Goal: Information Seeking & Learning: Learn about a topic

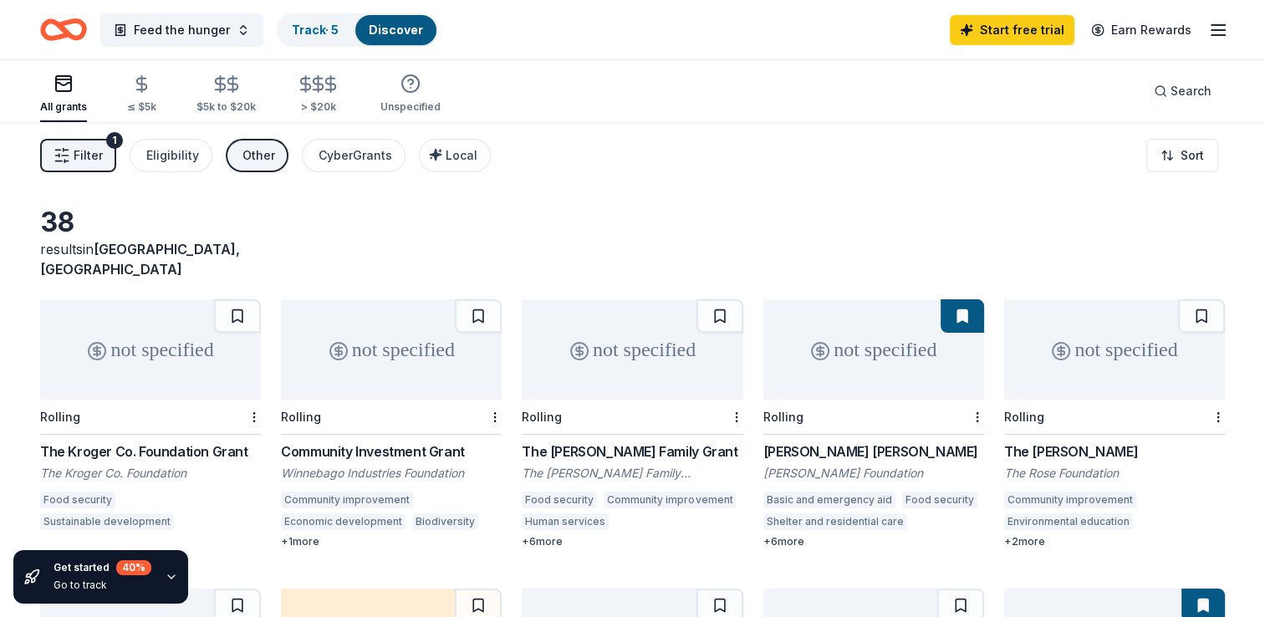
drag, startPoint x: 1187, startPoint y: 0, endPoint x: 641, endPoint y: 259, distance: 604.1
click at [641, 259] on div "38 results in Raleigh, NC not specified Rolling The Kroger Co. Foundation Grant…" at bounding box center [632, 572] width 1184 height 732
click at [218, 441] on div "The Kroger Co. Foundation Grant" at bounding box center [150, 451] width 221 height 20
click at [615, 441] on div "The Barnes Family Grant" at bounding box center [632, 451] width 221 height 20
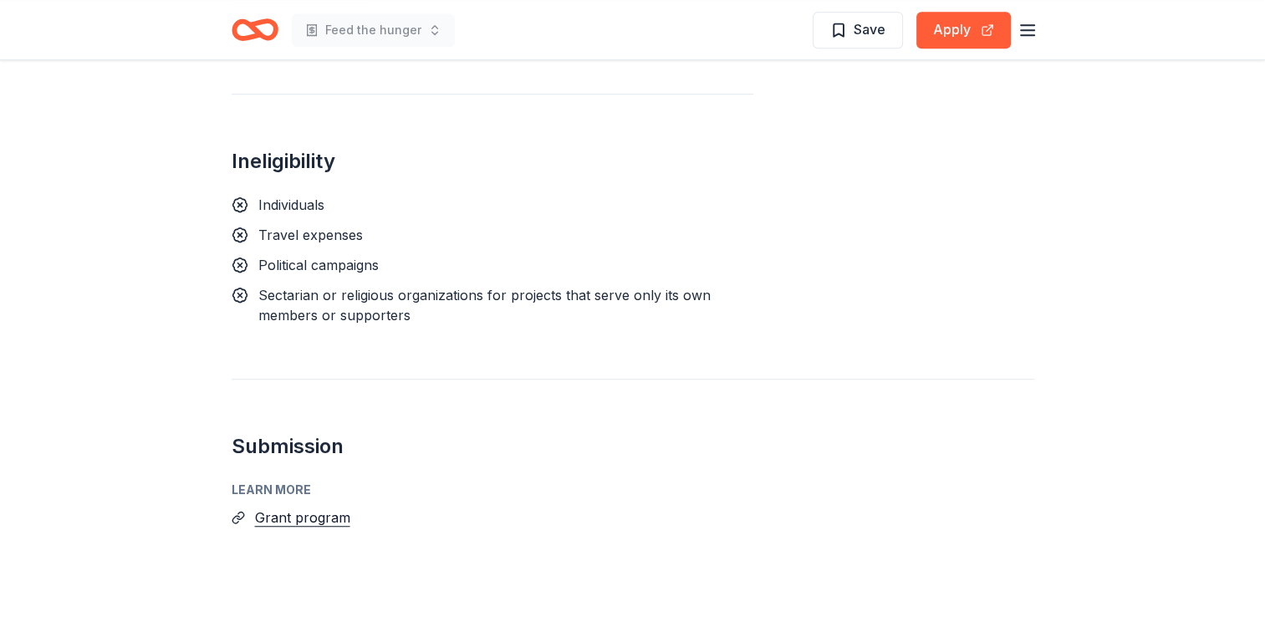
scroll to position [1095, 0]
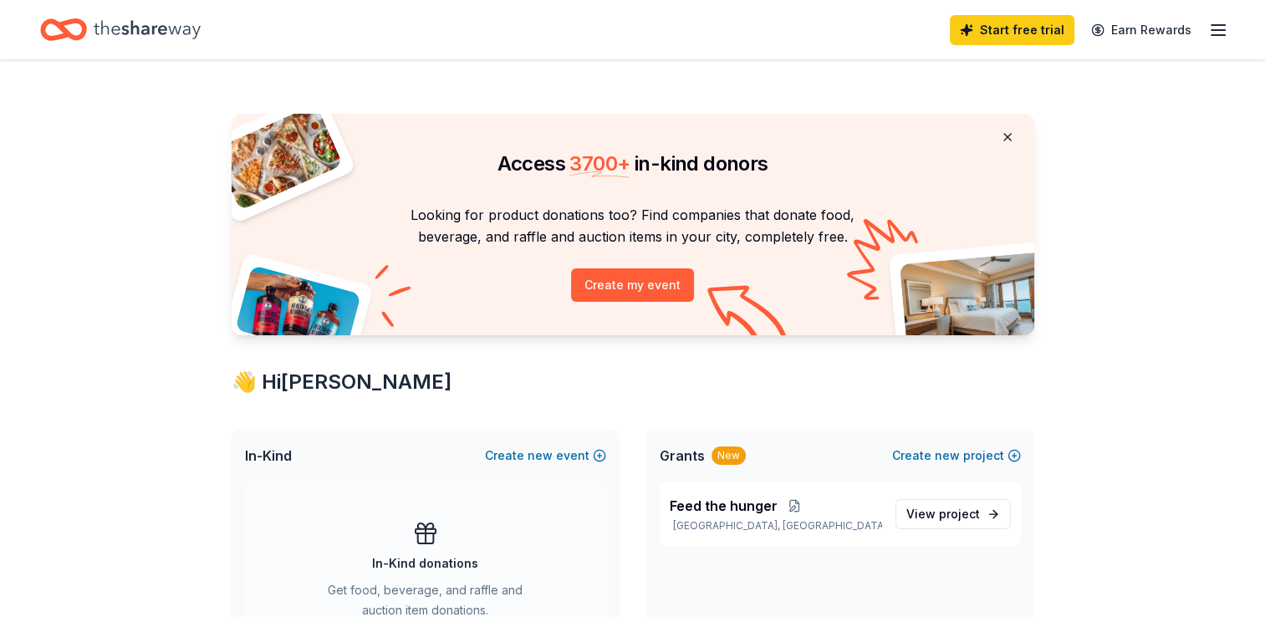
click at [1011, 142] on button at bounding box center [1007, 136] width 40 height 33
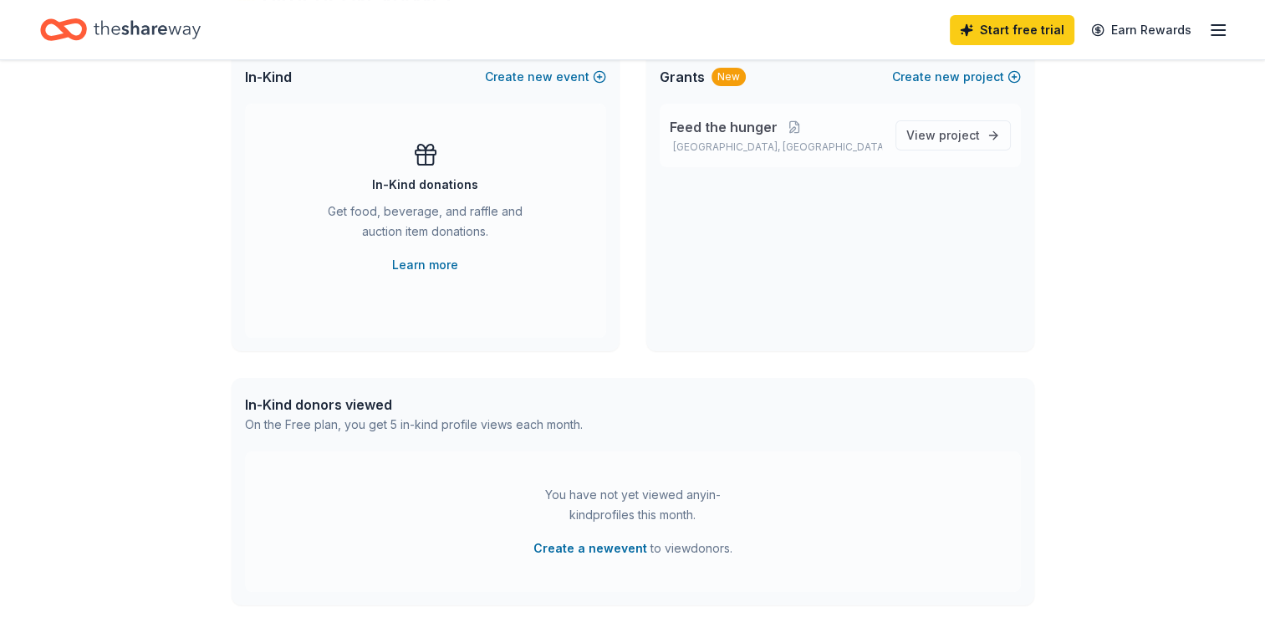
scroll to position [117, 0]
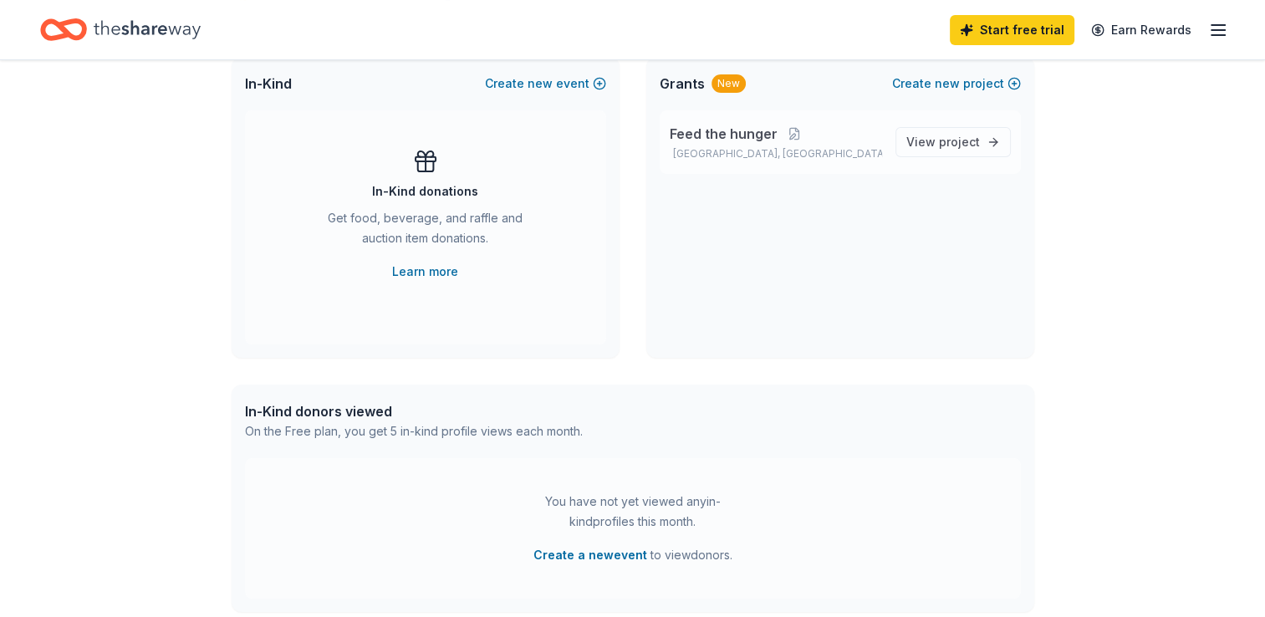
click at [720, 133] on span "Feed the hunger" at bounding box center [723, 134] width 108 height 20
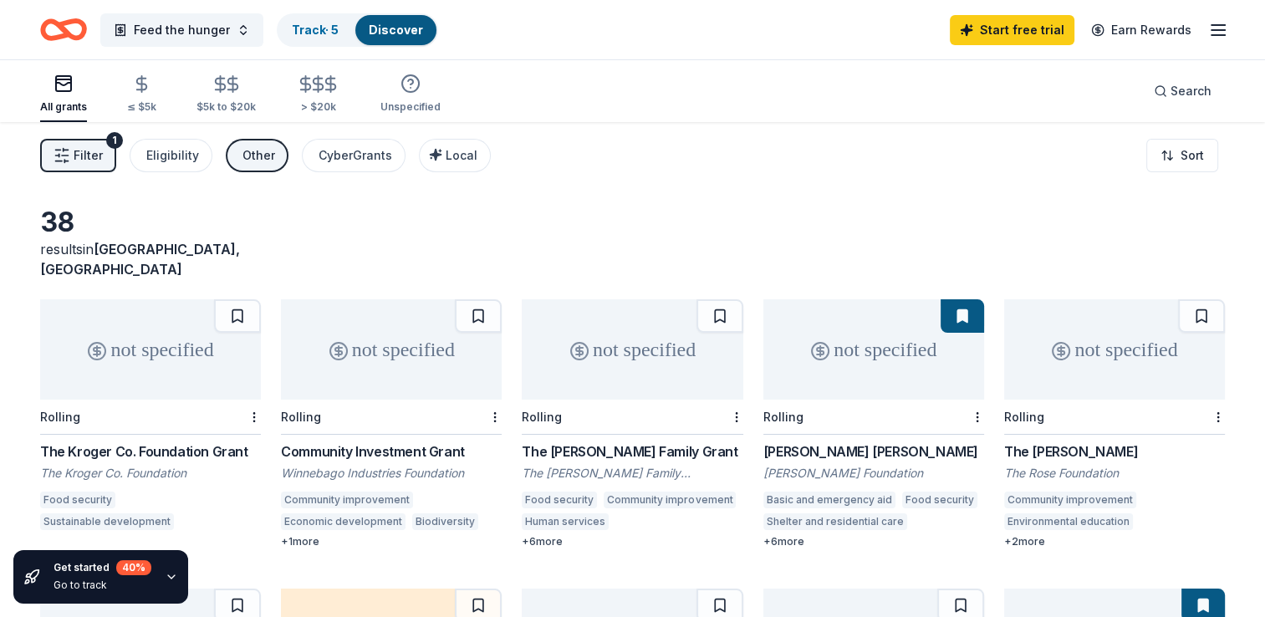
click at [1074, 441] on div "The [PERSON_NAME]" at bounding box center [1114, 451] width 221 height 20
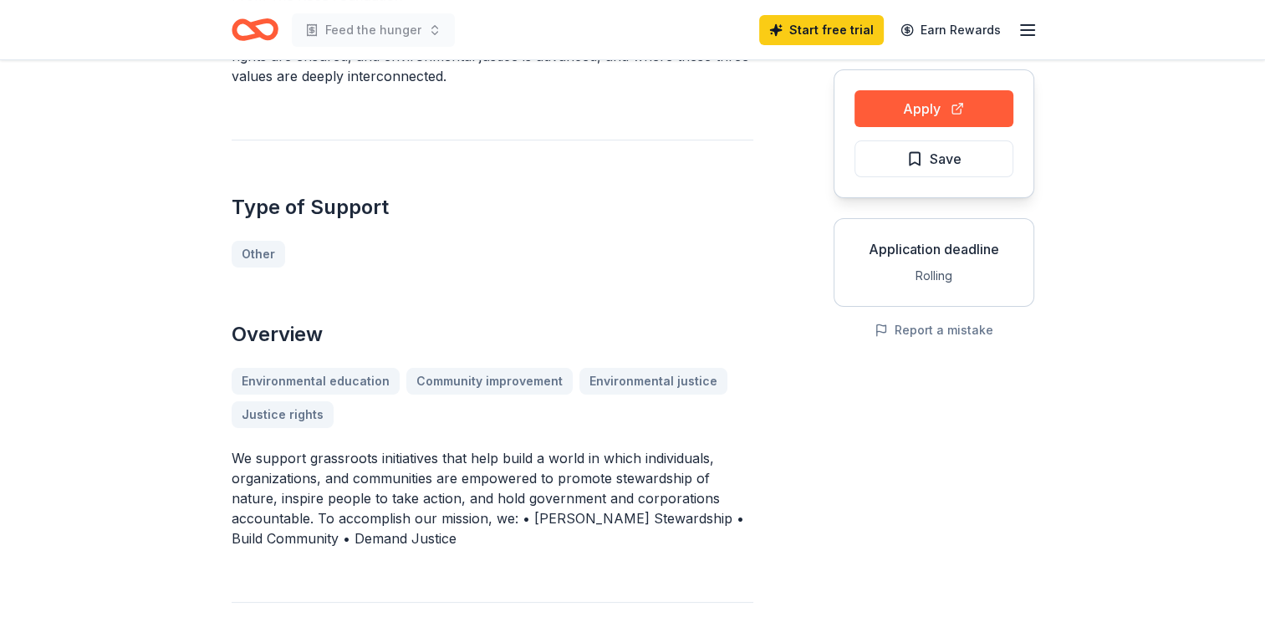
scroll to position [160, 0]
click at [491, 379] on div "Environmental education Community improvement Environmental justice Justice rig…" at bounding box center [493, 396] width 522 height 60
click at [492, 381] on div "Environmental education Community improvement Environmental justice Justice rig…" at bounding box center [493, 396] width 522 height 60
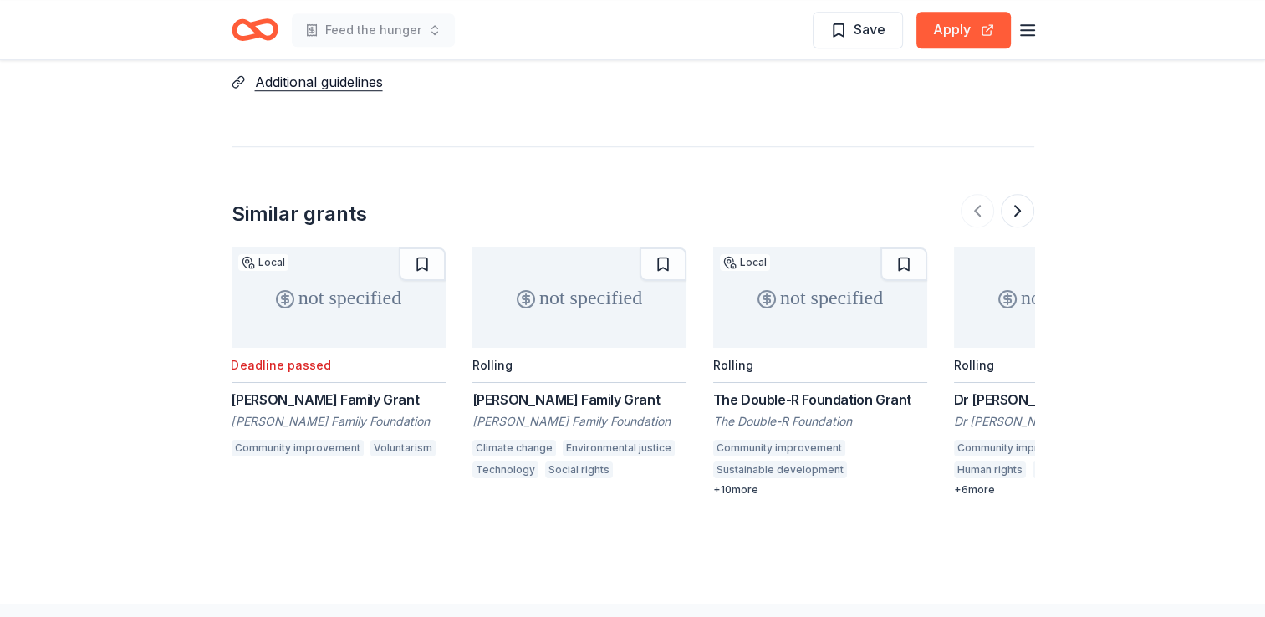
scroll to position [1270, 0]
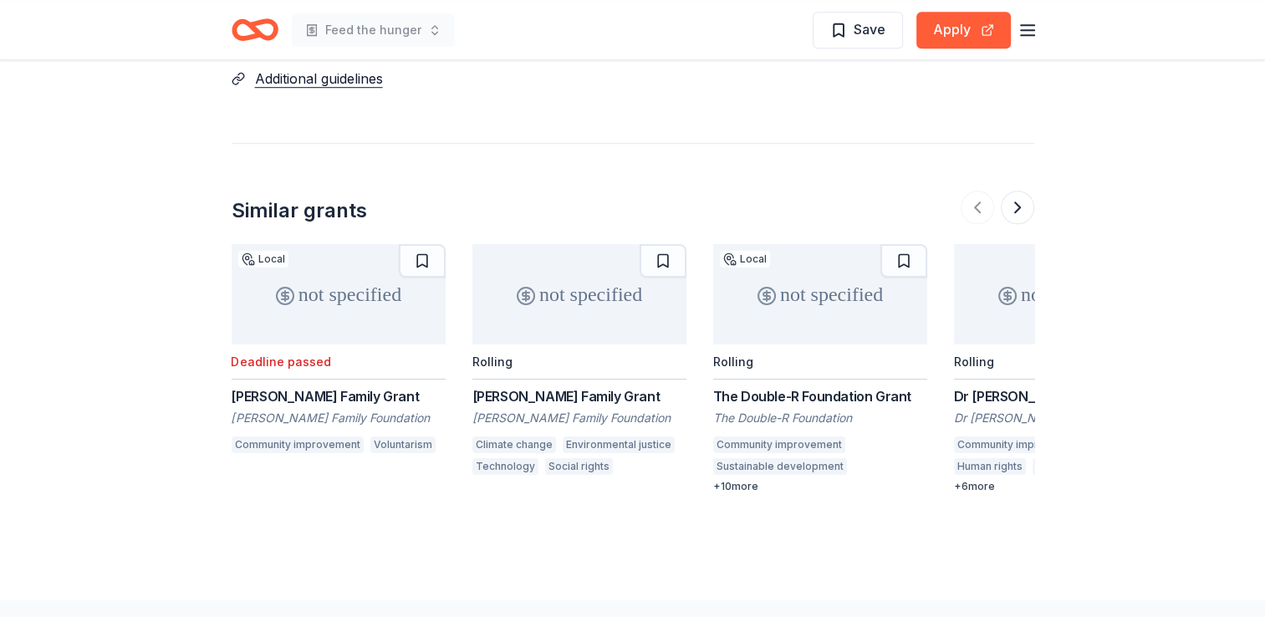
click at [244, 394] on div "[PERSON_NAME] Family Grant" at bounding box center [339, 396] width 214 height 20
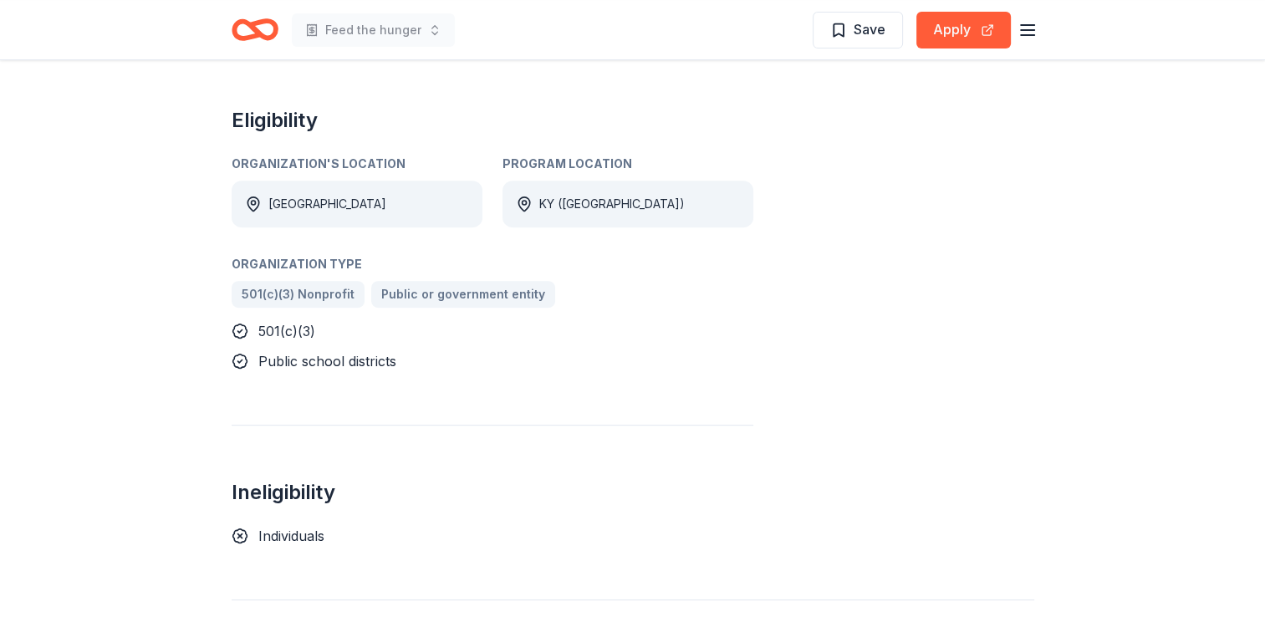
scroll to position [614, 0]
